Goal: Transaction & Acquisition: Purchase product/service

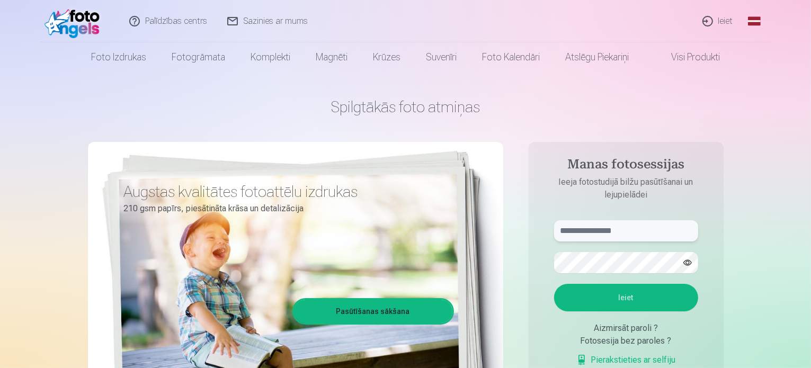
click at [637, 235] on input "text" at bounding box center [626, 230] width 144 height 21
type input "**********"
click at [690, 261] on button "button" at bounding box center [687, 263] width 20 height 20
click at [641, 295] on button "Ieiet" at bounding box center [626, 298] width 144 height 28
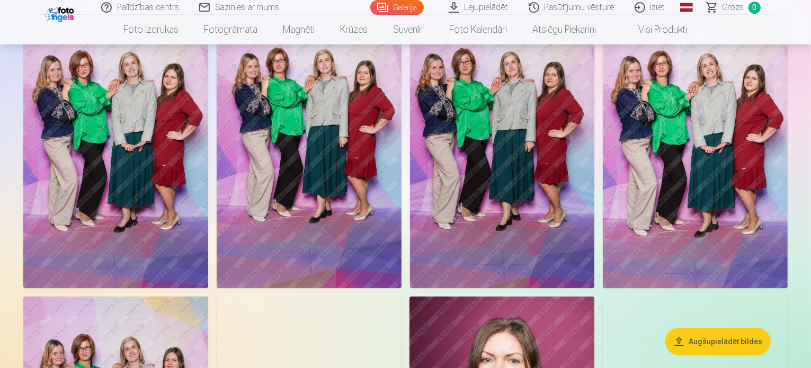
scroll to position [106, 0]
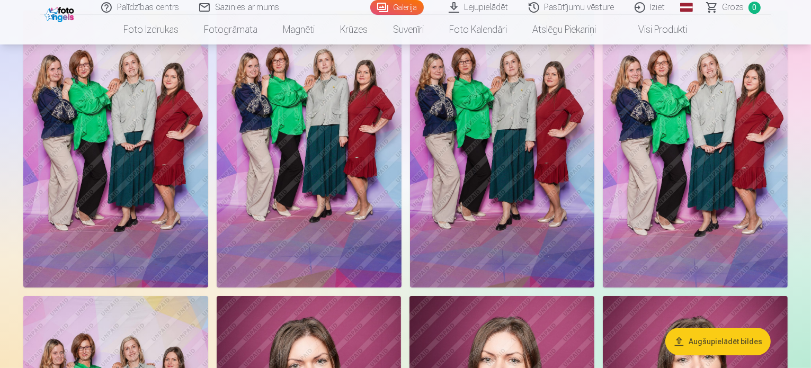
click at [104, 119] on img at bounding box center [115, 149] width 185 height 277
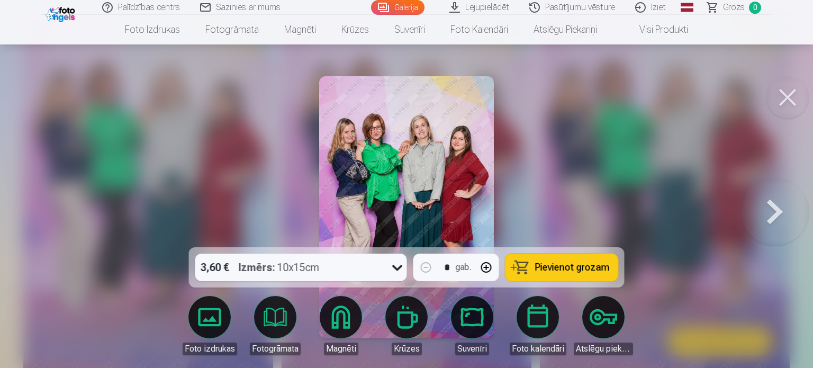
click at [769, 211] on button at bounding box center [775, 207] width 68 height 59
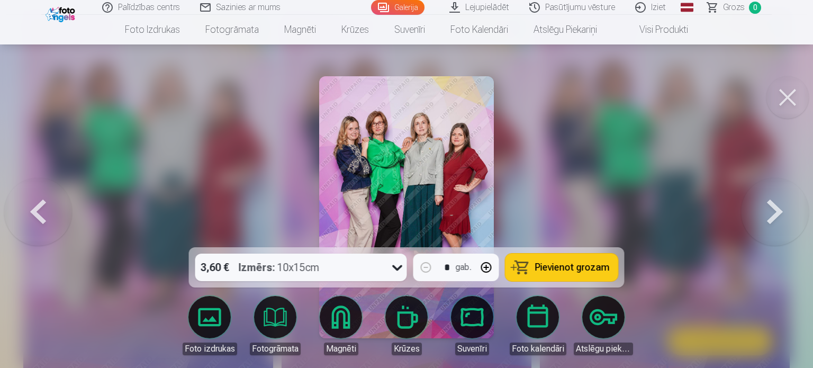
click at [769, 211] on button at bounding box center [775, 207] width 68 height 59
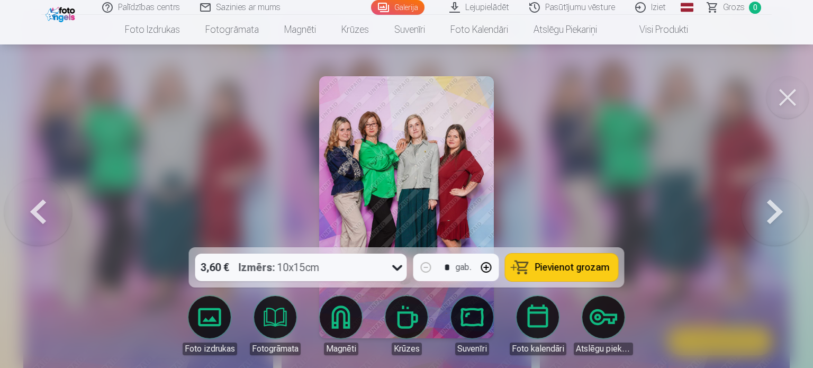
click at [769, 211] on button at bounding box center [775, 207] width 68 height 59
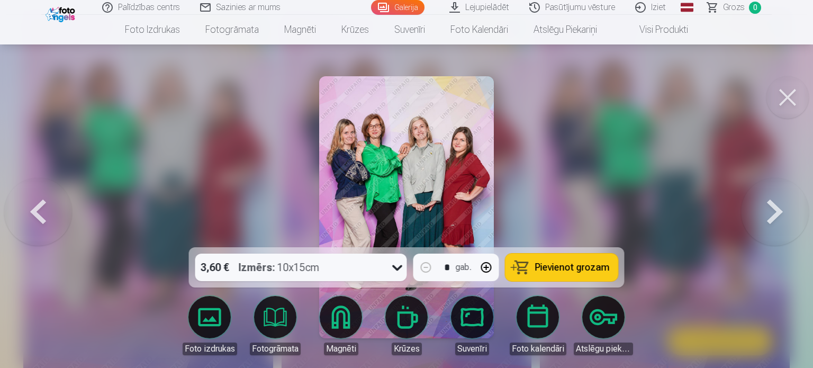
click at [769, 211] on button at bounding box center [775, 207] width 68 height 59
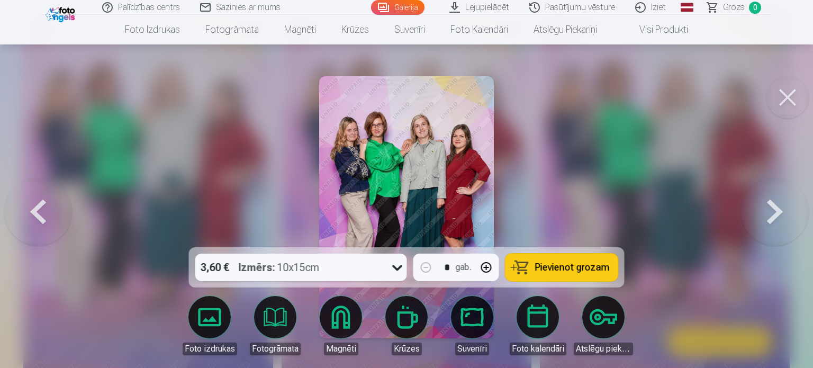
click at [786, 102] on button at bounding box center [788, 97] width 42 height 42
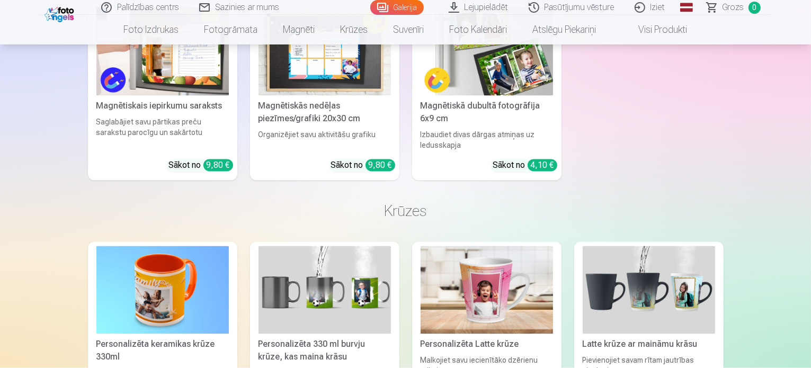
scroll to position [2012, 0]
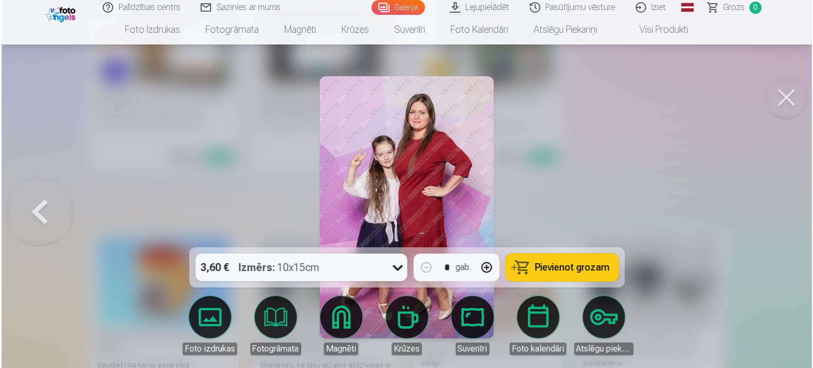
scroll to position [2017, 0]
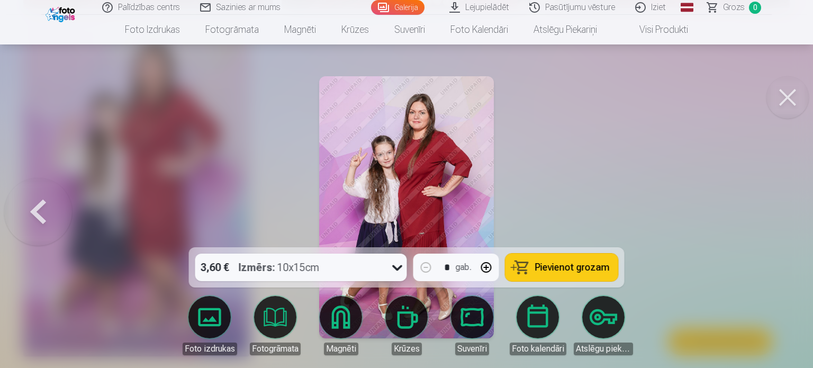
click at [785, 92] on button at bounding box center [788, 97] width 42 height 42
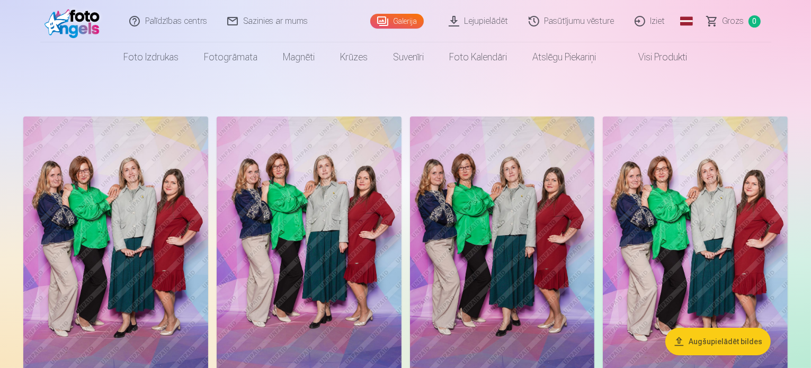
click at [413, 23] on link "Galerija" at bounding box center [396, 21] width 53 height 15
click at [721, 23] on link "Grozs 0" at bounding box center [734, 21] width 74 height 42
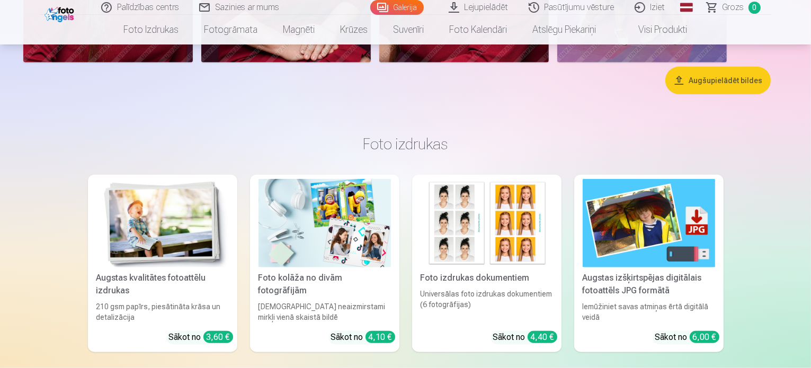
scroll to position [1271, 0]
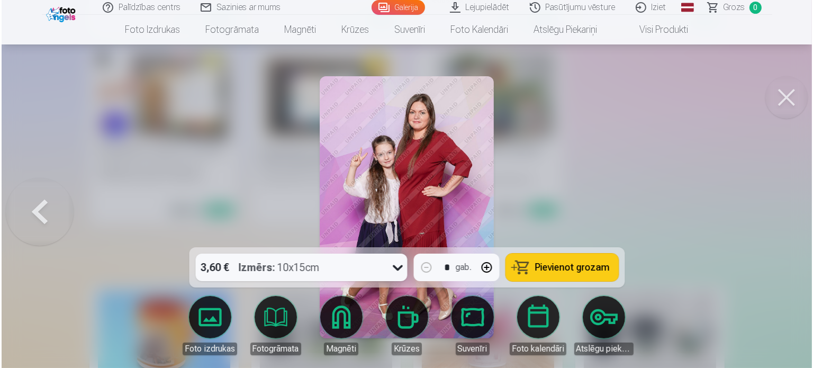
scroll to position [1964, 0]
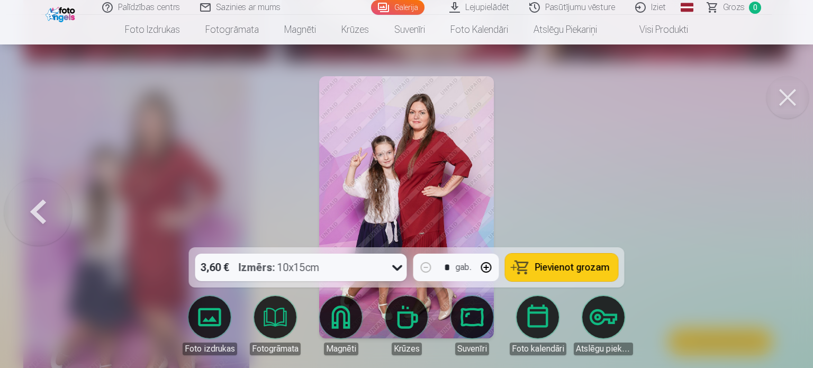
click at [774, 96] on button at bounding box center [788, 97] width 42 height 42
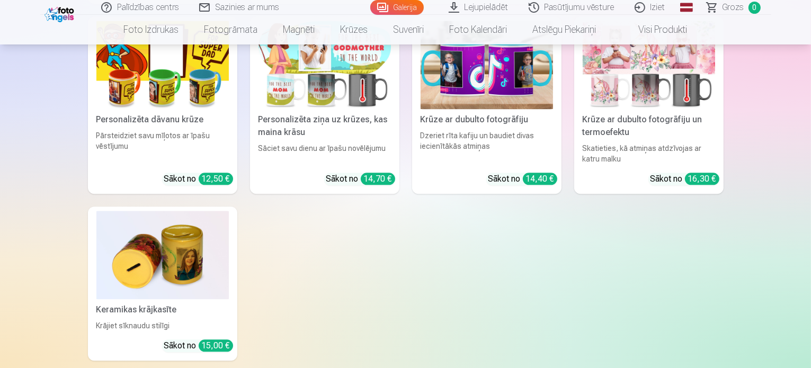
scroll to position [2436, 0]
